Goal: Navigation & Orientation: Find specific page/section

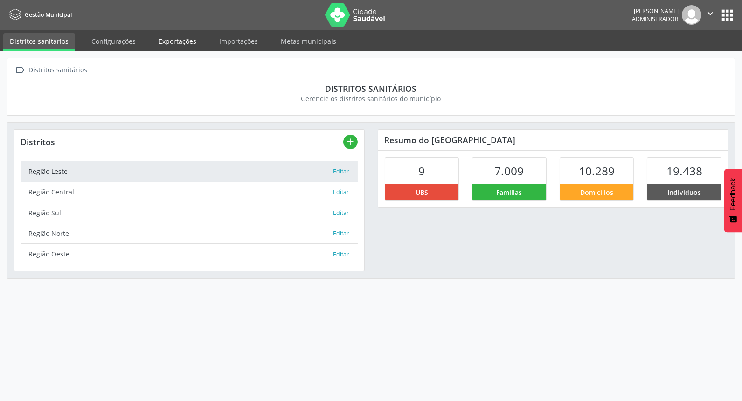
click at [173, 36] on link "Exportações" at bounding box center [177, 41] width 51 height 16
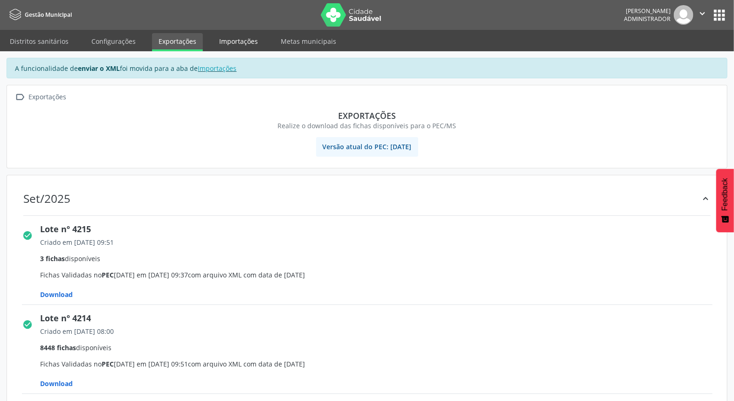
click at [216, 44] on link "Importações" at bounding box center [239, 41] width 52 height 16
